Goal: Task Accomplishment & Management: Manage account settings

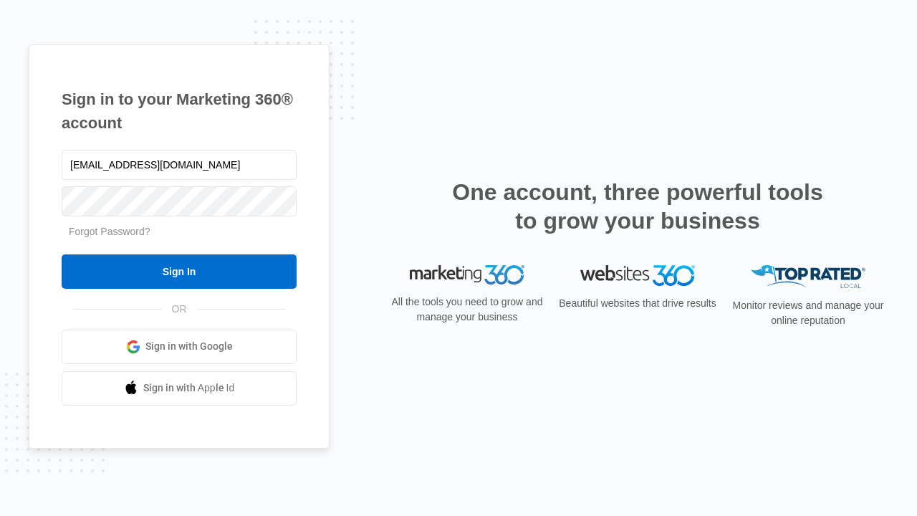
type input "dankie614@gmail.com"
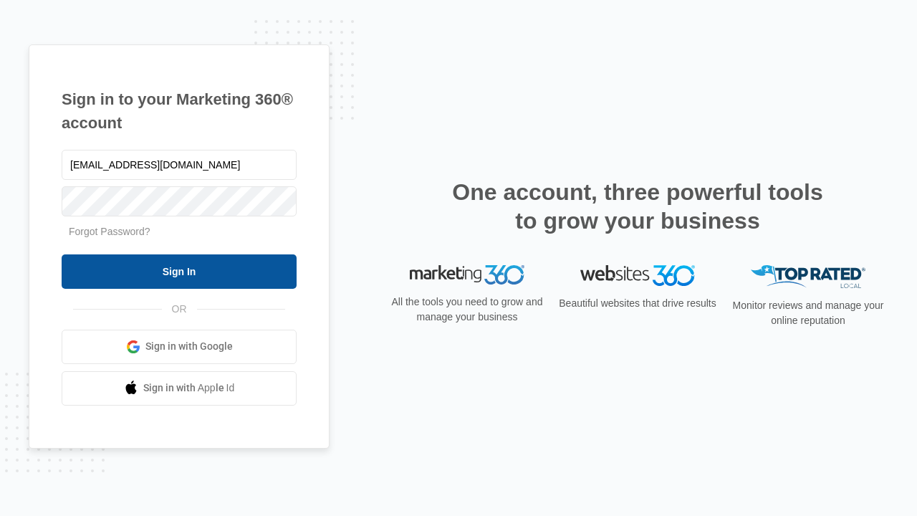
click at [179, 271] on input "Sign In" at bounding box center [179, 271] width 235 height 34
